Goal: Navigation & Orientation: Find specific page/section

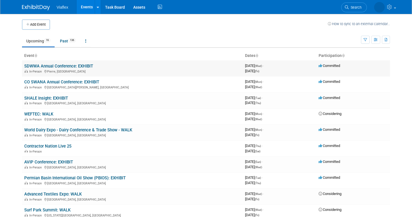
click at [77, 65] on link "SDWWA Annual Conference: EXHIBIT" at bounding box center [58, 66] width 69 height 5
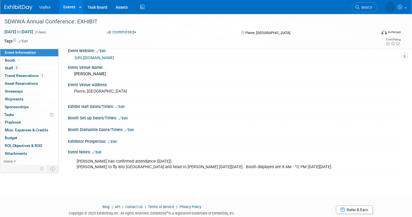
scroll to position [11, 0]
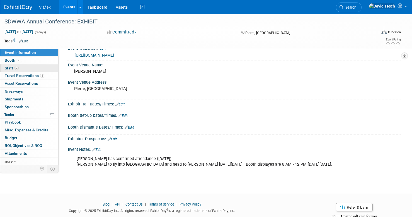
click at [8, 68] on span "Staff 2" at bounding box center [12, 68] width 14 height 4
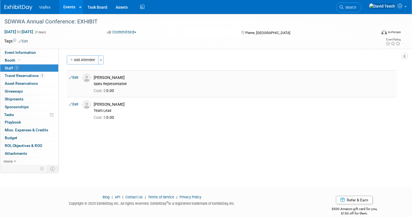
scroll to position [9, 0]
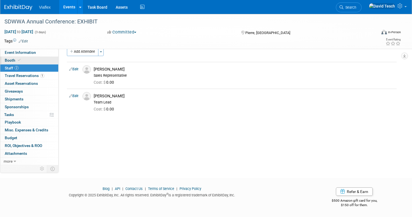
click at [9, 58] on span "Booth" at bounding box center [13, 60] width 17 height 4
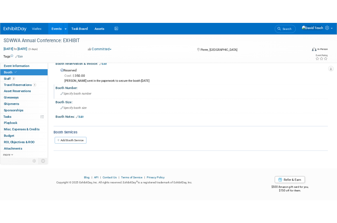
scroll to position [0, 0]
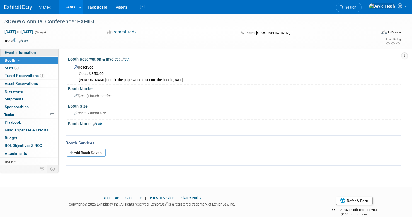
click at [29, 52] on span "Event Information" at bounding box center [20, 52] width 31 height 4
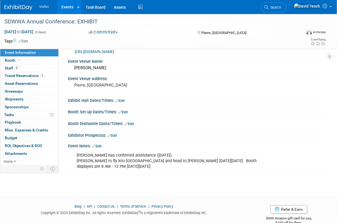
scroll to position [11, 0]
